Goal: Task Accomplishment & Management: Use online tool/utility

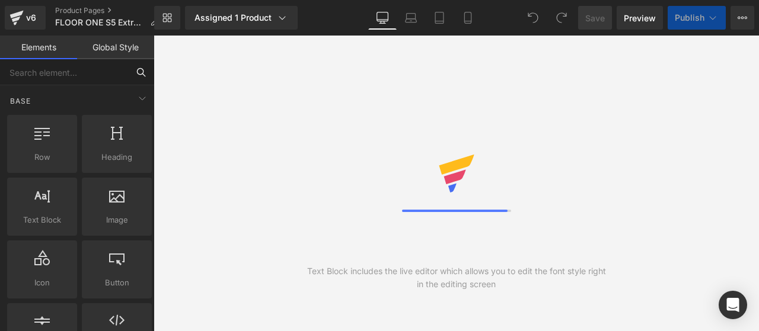
click at [56, 73] on input "text" at bounding box center [64, 72] width 128 height 26
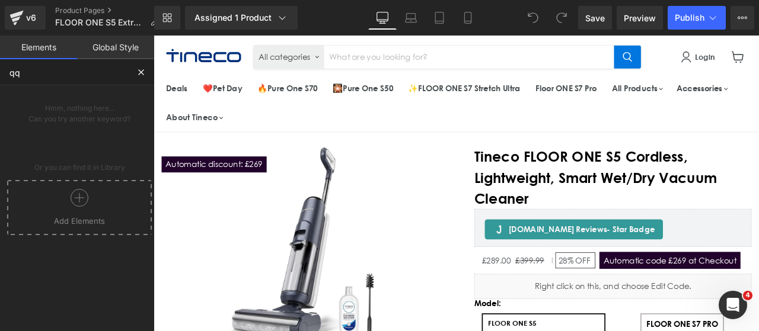
type input "q"
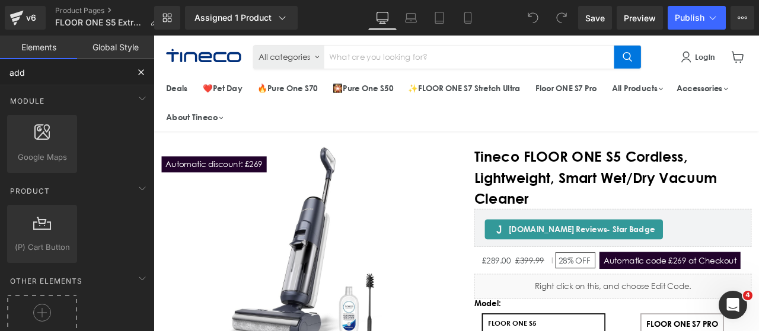
click at [53, 304] on div at bounding box center [42, 317] width 64 height 27
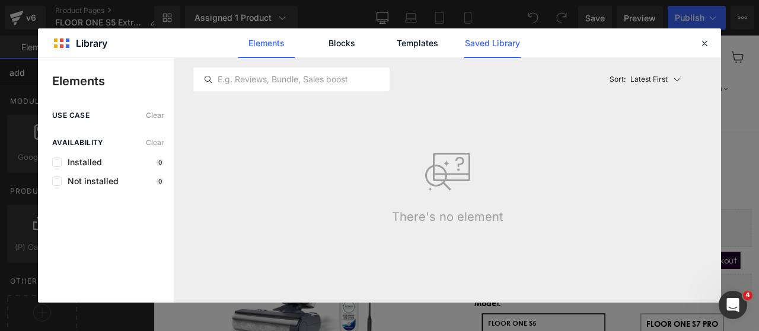
type input "add"
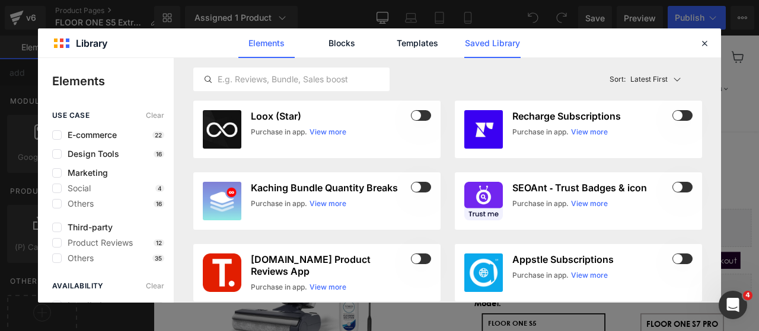
click at [506, 41] on link "Saved Library" at bounding box center [492, 43] width 56 height 30
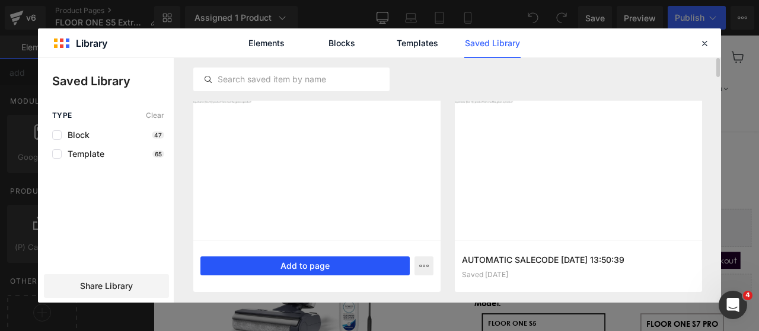
click at [272, 269] on button "Add to page" at bounding box center [304, 266] width 209 height 19
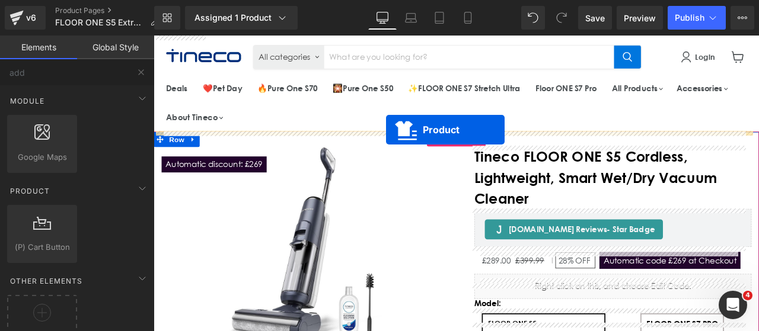
drag, startPoint x: 480, startPoint y: 204, endPoint x: 429, endPoint y: 148, distance: 75.6
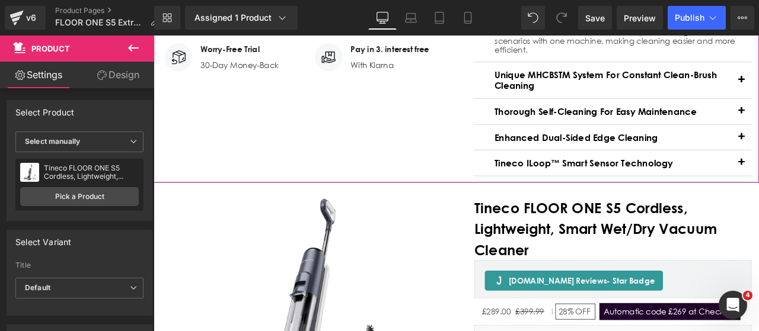
scroll to position [551, 0]
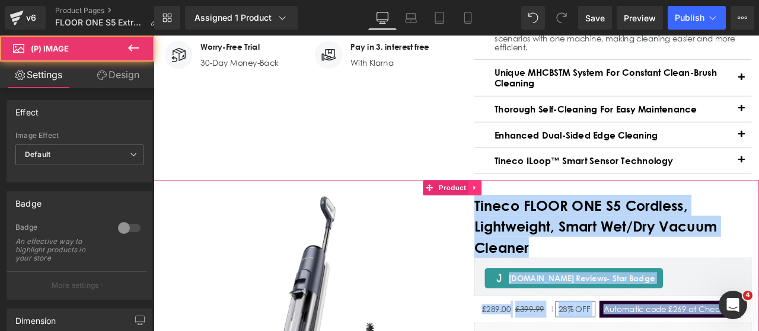
drag, startPoint x: 467, startPoint y: 286, endPoint x: 538, endPoint y: 217, distance: 98.9
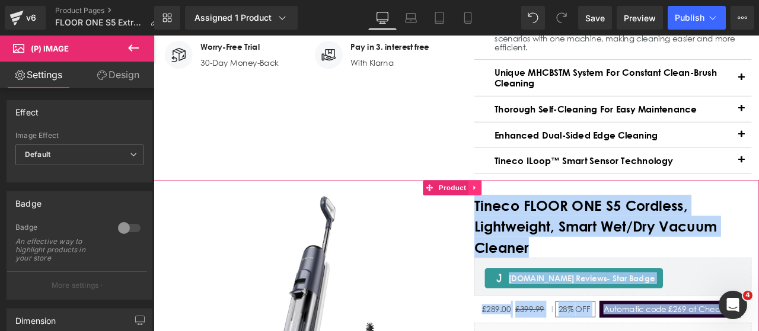
click at [538, 217] on icon "Main content" at bounding box center [535, 216] width 8 height 9
click at [538, 217] on link "Main content" at bounding box center [542, 216] width 15 height 18
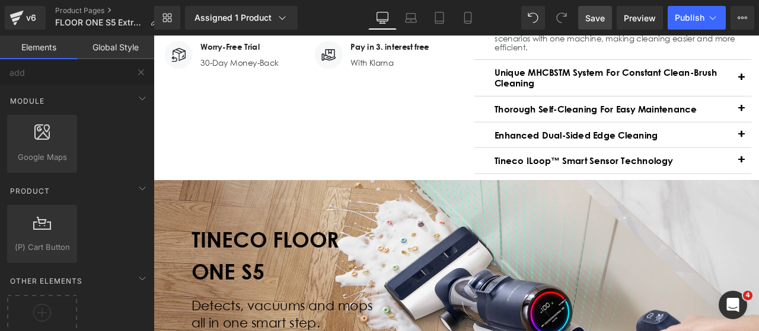
click at [592, 21] on span "Save" at bounding box center [595, 18] width 20 height 12
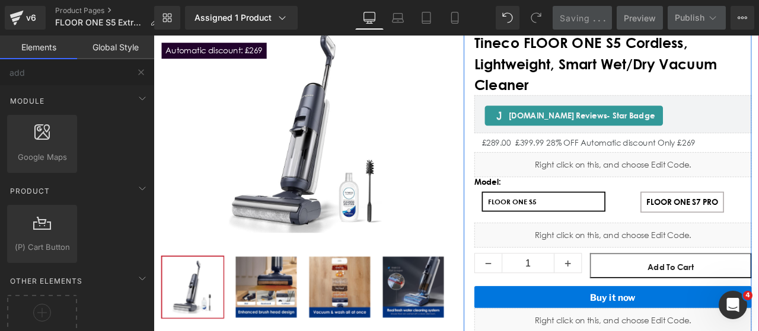
scroll to position [134, 0]
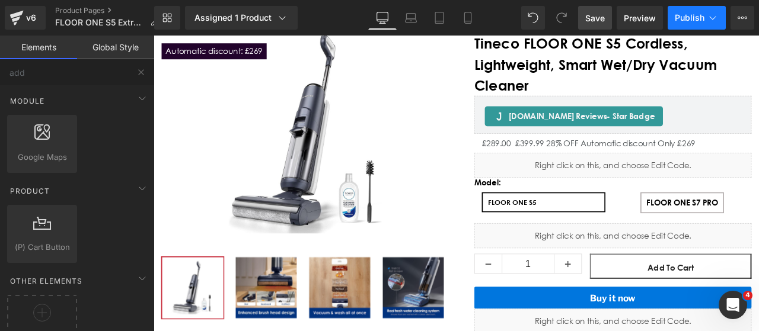
click at [686, 17] on span "Publish" at bounding box center [690, 17] width 30 height 9
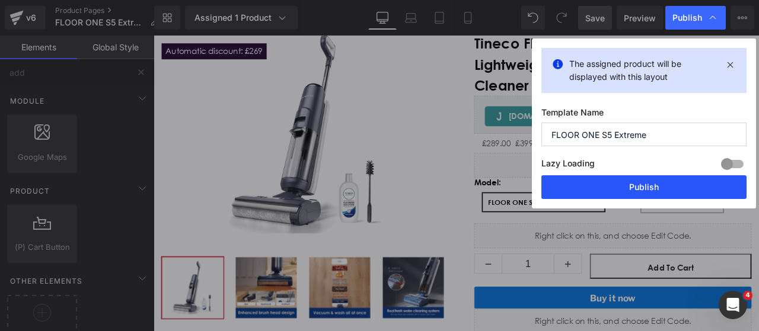
click at [644, 191] on button "Publish" at bounding box center [643, 187] width 205 height 24
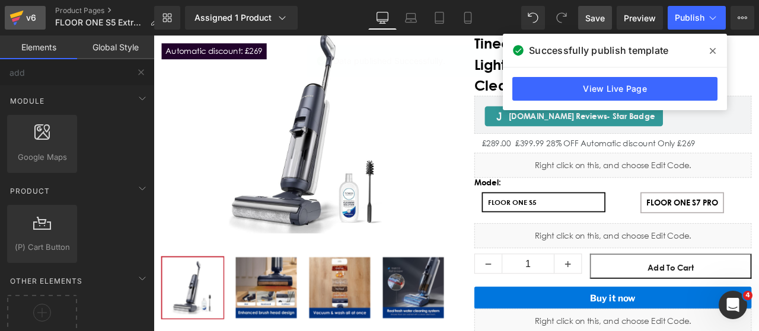
click at [19, 9] on icon at bounding box center [16, 18] width 14 height 30
